Goal: Task Accomplishment & Management: Use online tool/utility

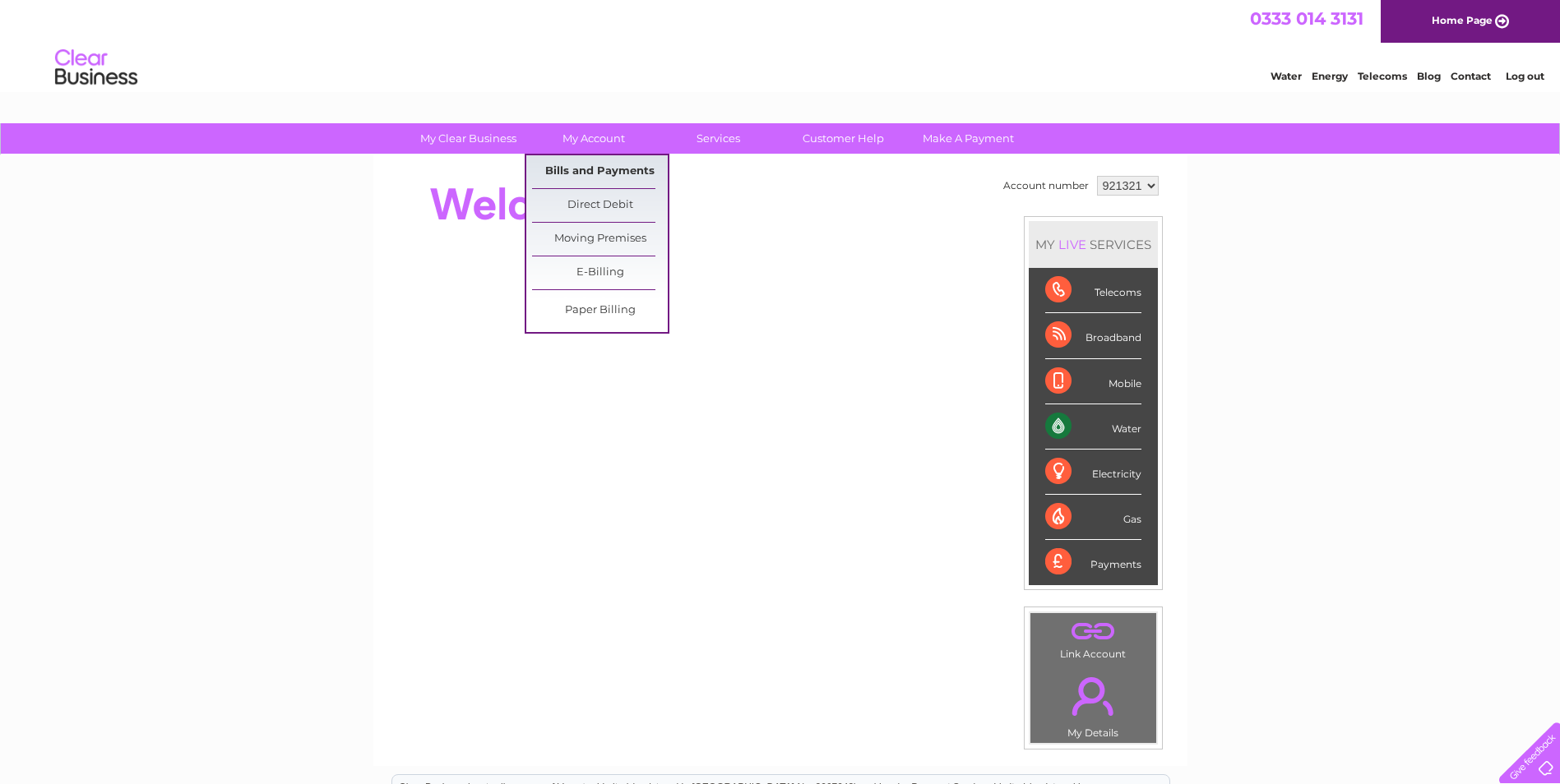
click at [582, 167] on link "Bills and Payments" at bounding box center [599, 172] width 136 height 33
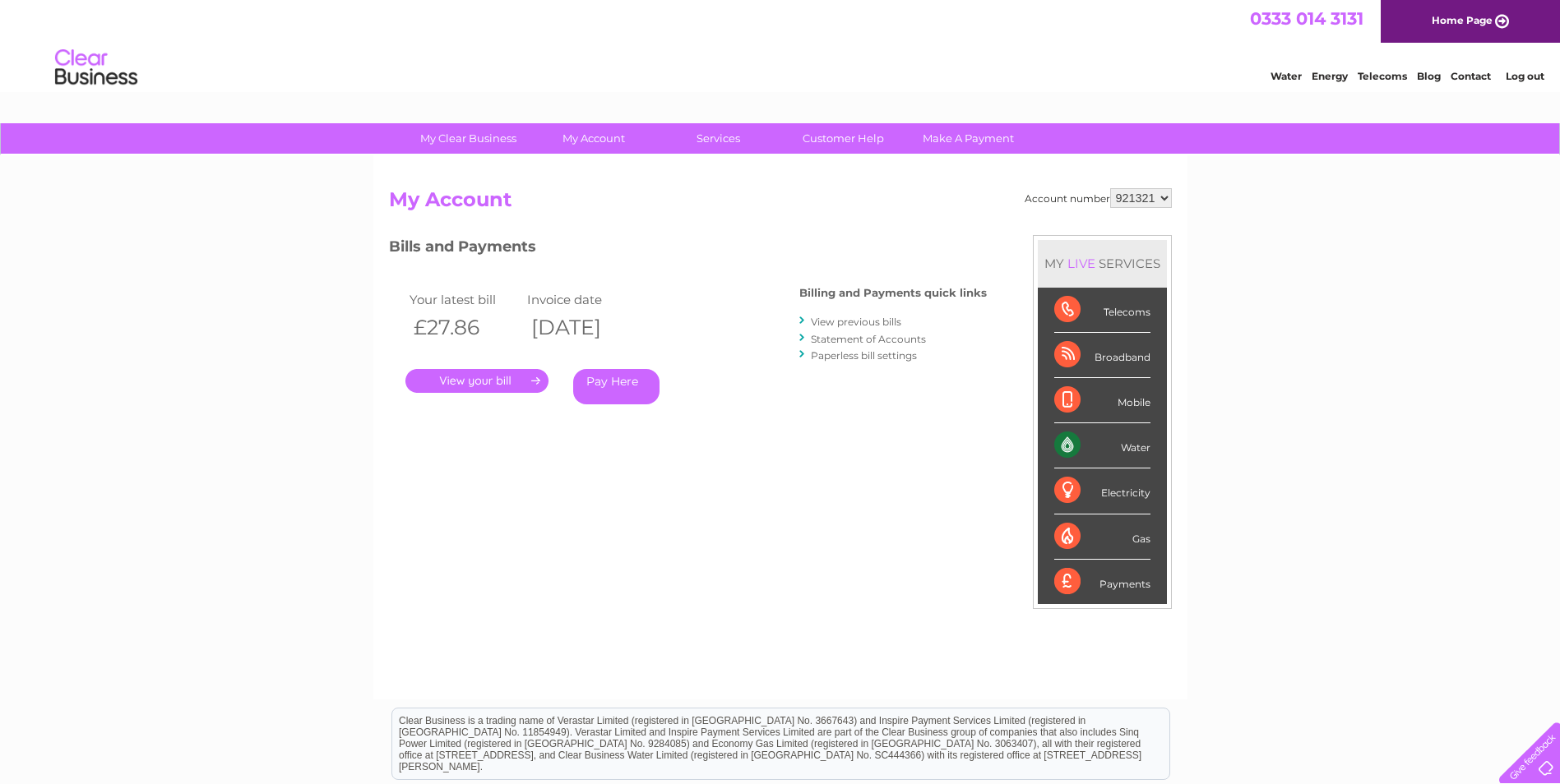
click at [489, 377] on link "." at bounding box center [476, 381] width 143 height 24
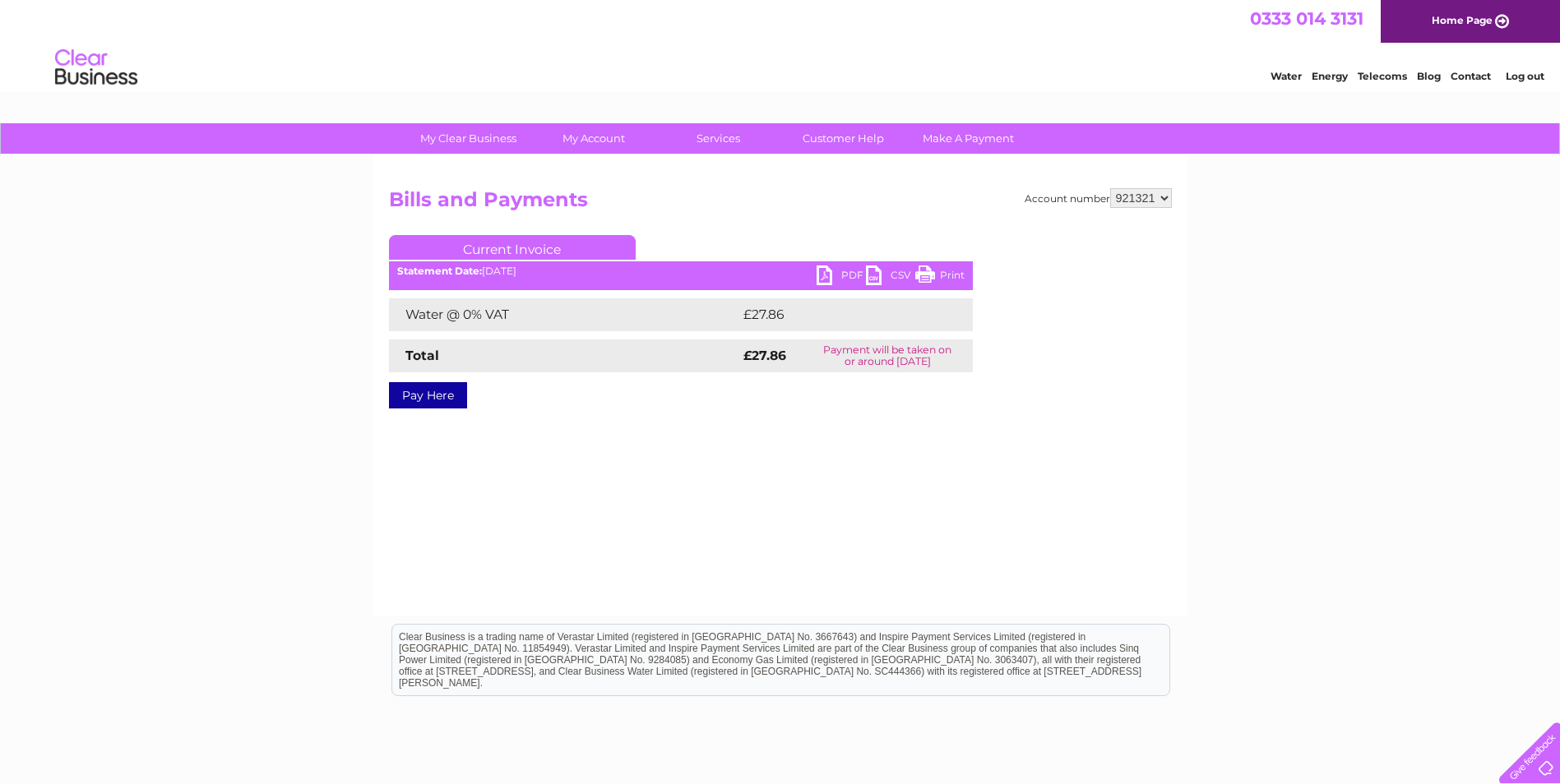
click at [439, 396] on link "Pay Here" at bounding box center [428, 395] width 78 height 26
click at [831, 272] on link "PDF" at bounding box center [841, 278] width 49 height 24
